Goal: Transaction & Acquisition: Subscribe to service/newsletter

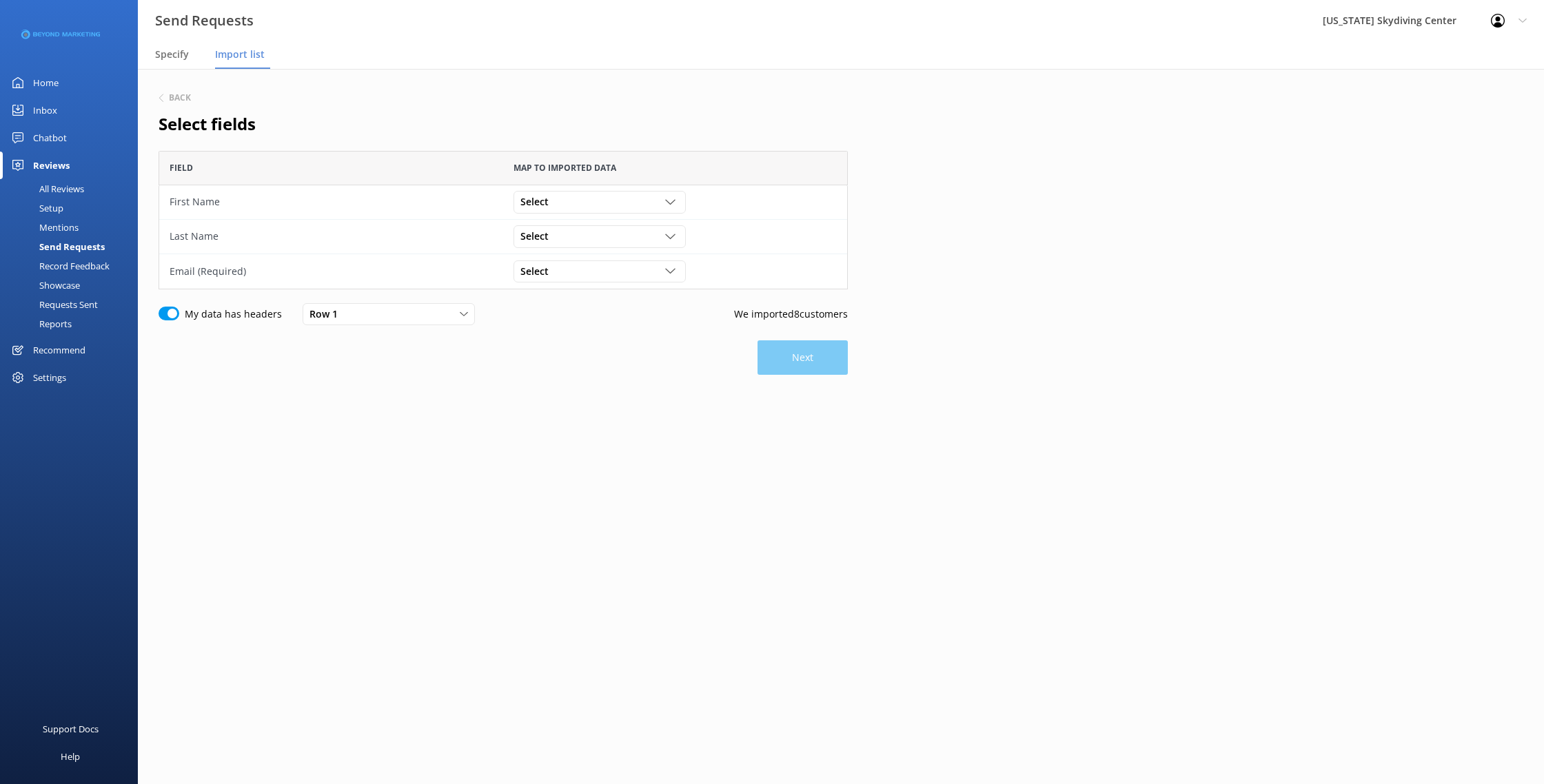
scroll to position [139, 689]
click at [594, 198] on div "Select" at bounding box center [599, 202] width 165 height 15
click at [575, 257] on link "First Name" at bounding box center [599, 258] width 170 height 27
click at [578, 235] on div "Select" at bounding box center [599, 236] width 165 height 15
click at [564, 329] on link "Last Name" at bounding box center [599, 320] width 170 height 27
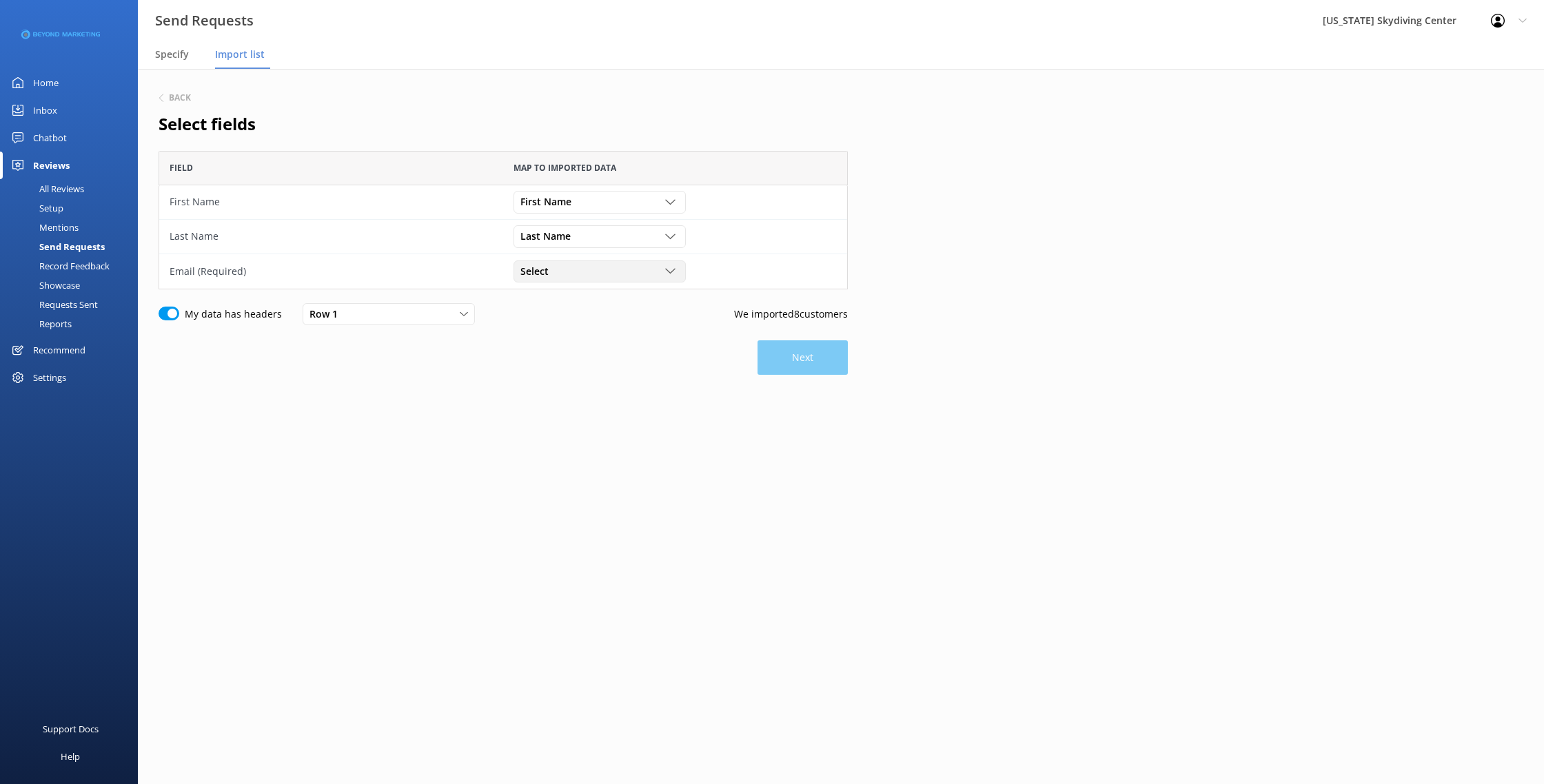
click at [579, 274] on div "Select" at bounding box center [599, 271] width 165 height 15
click at [559, 381] on link "Email" at bounding box center [599, 383] width 170 height 27
click at [797, 360] on button "Next" at bounding box center [803, 358] width 91 height 34
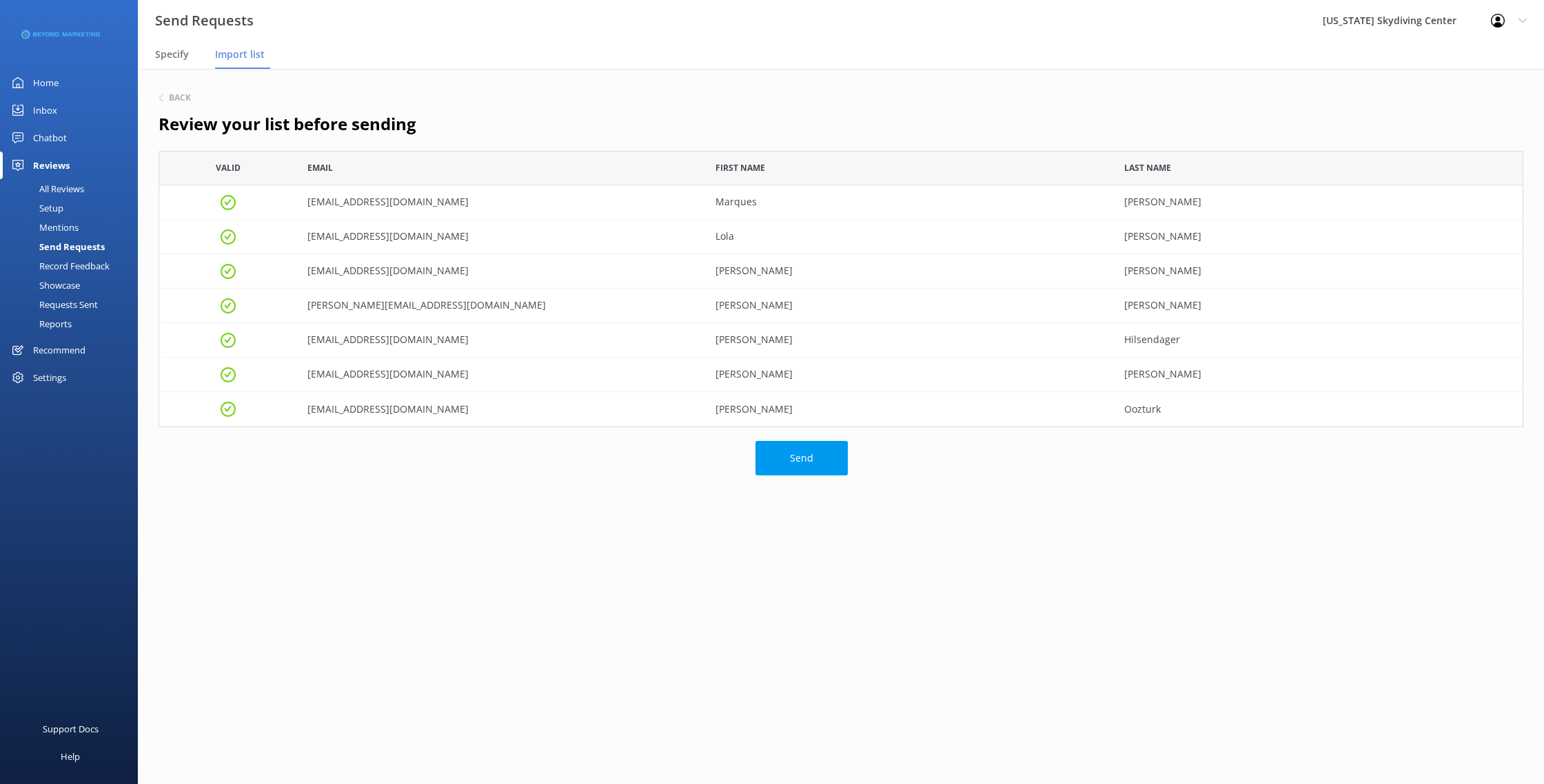
scroll to position [277, 1365]
click at [783, 461] on button "Send" at bounding box center [801, 458] width 92 height 34
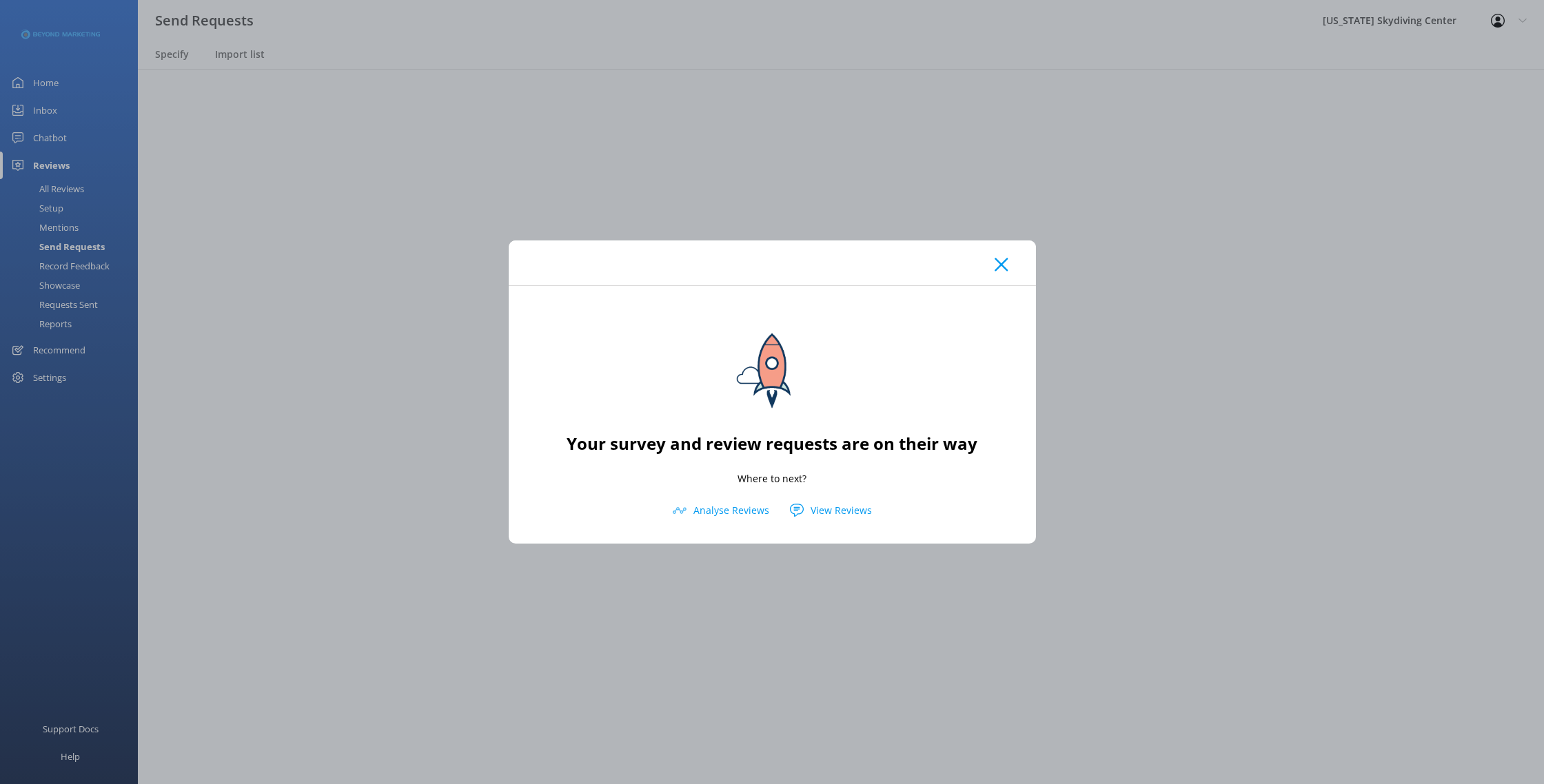
click at [1001, 271] on icon at bounding box center [1002, 264] width 13 height 14
